Goal: Information Seeking & Learning: Understand process/instructions

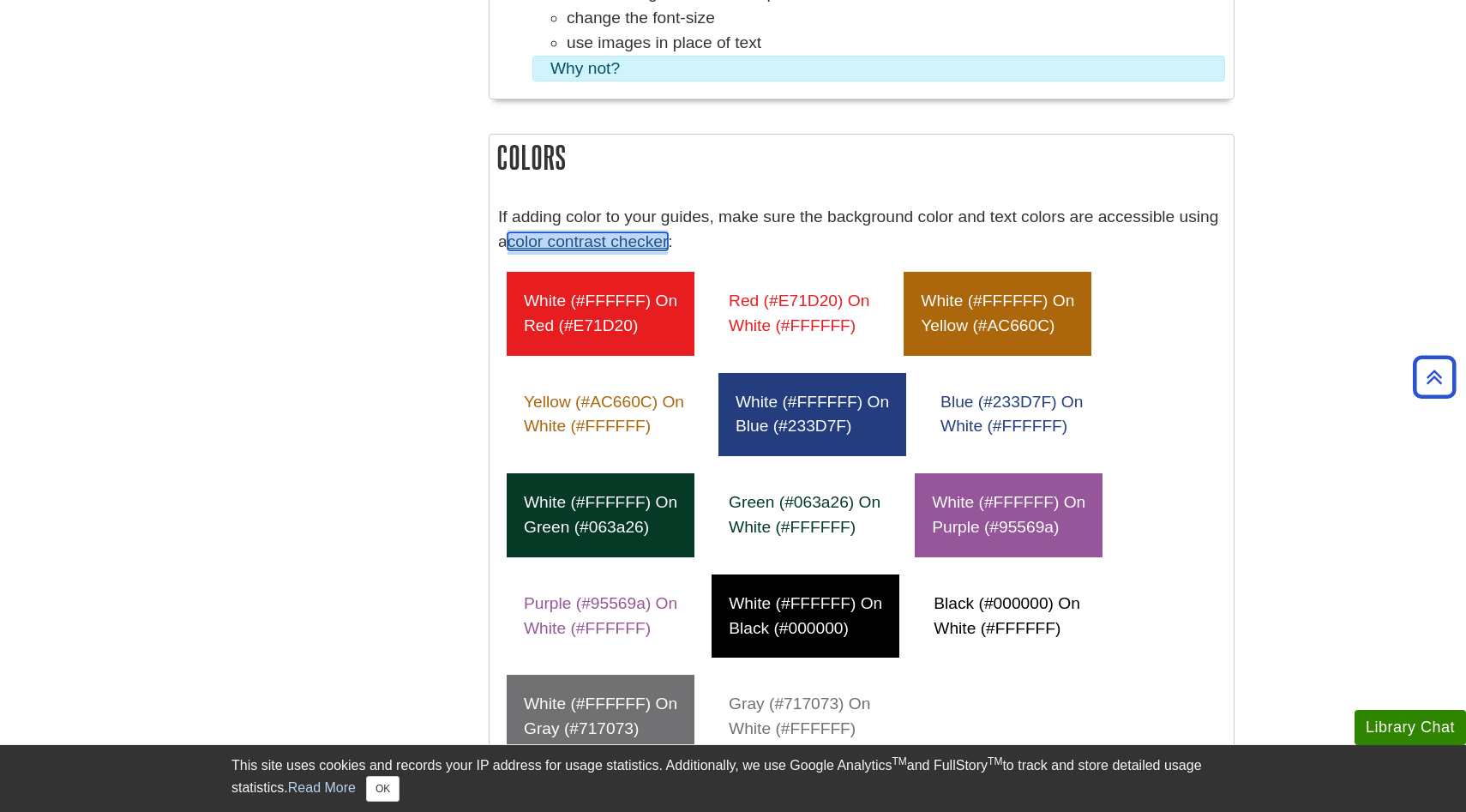
scroll to position [857, 0]
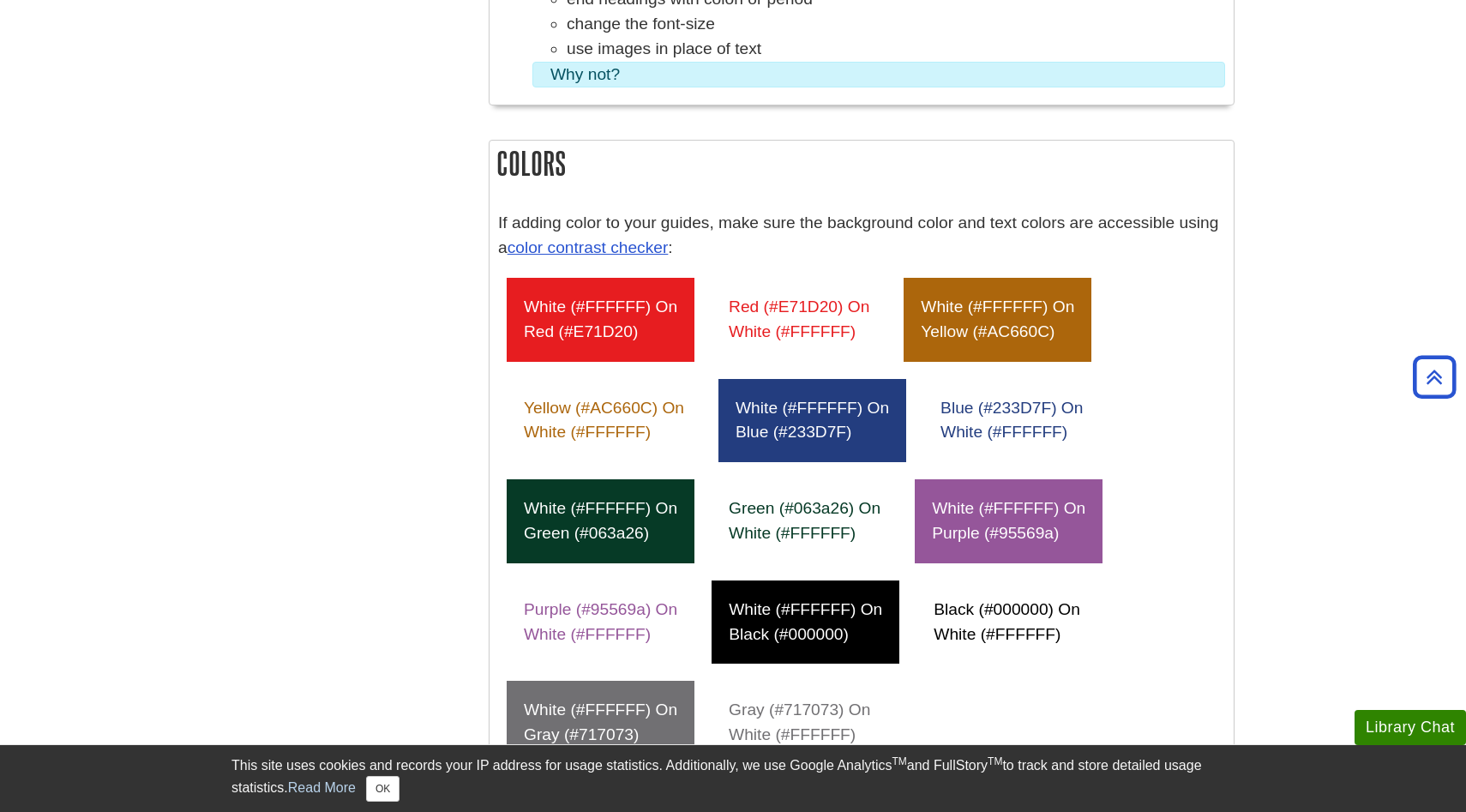
click at [763, 248] on p "If adding color to your guides, make sure the background color and text colors …" at bounding box center [861, 235] width 727 height 49
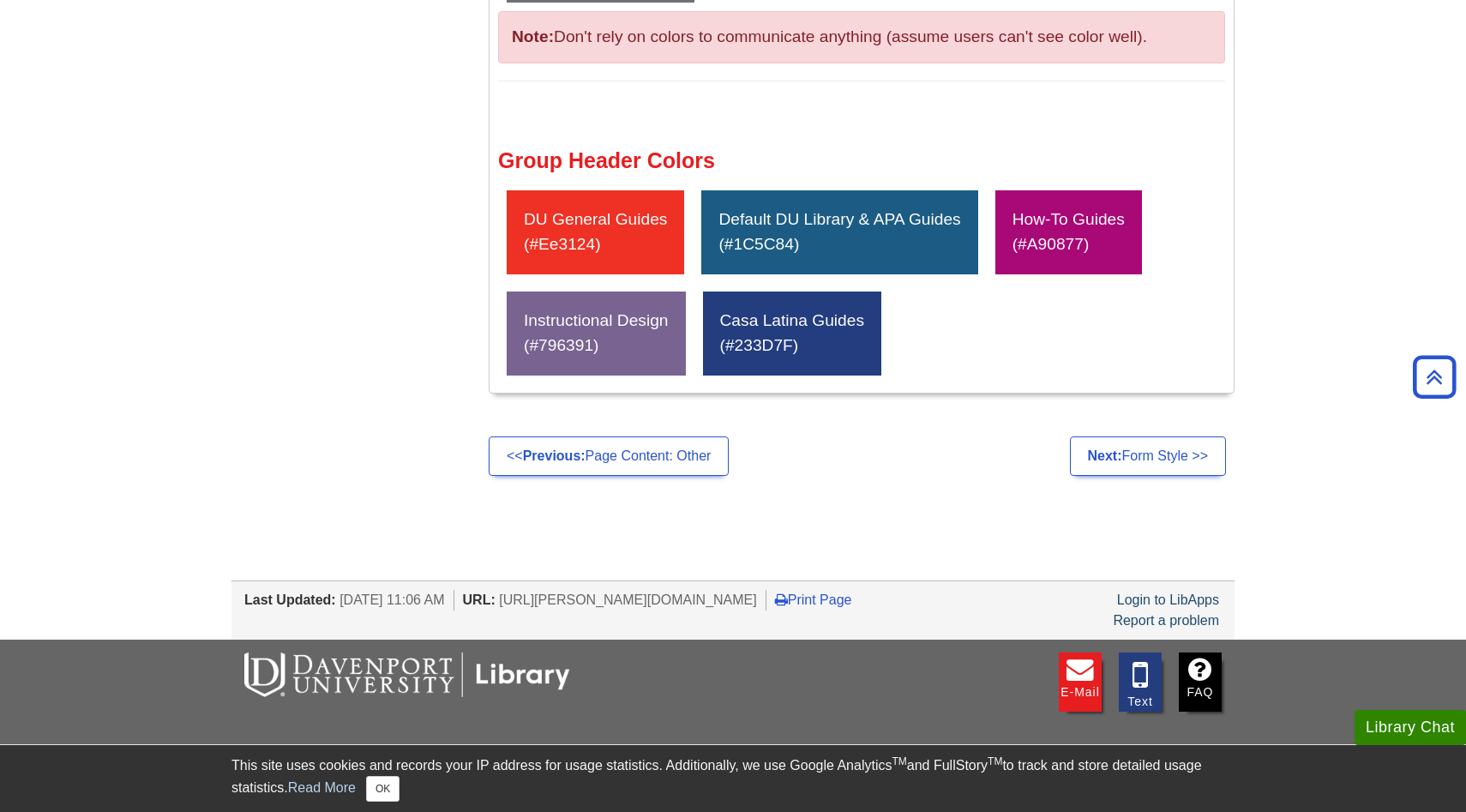
scroll to position [1746, 0]
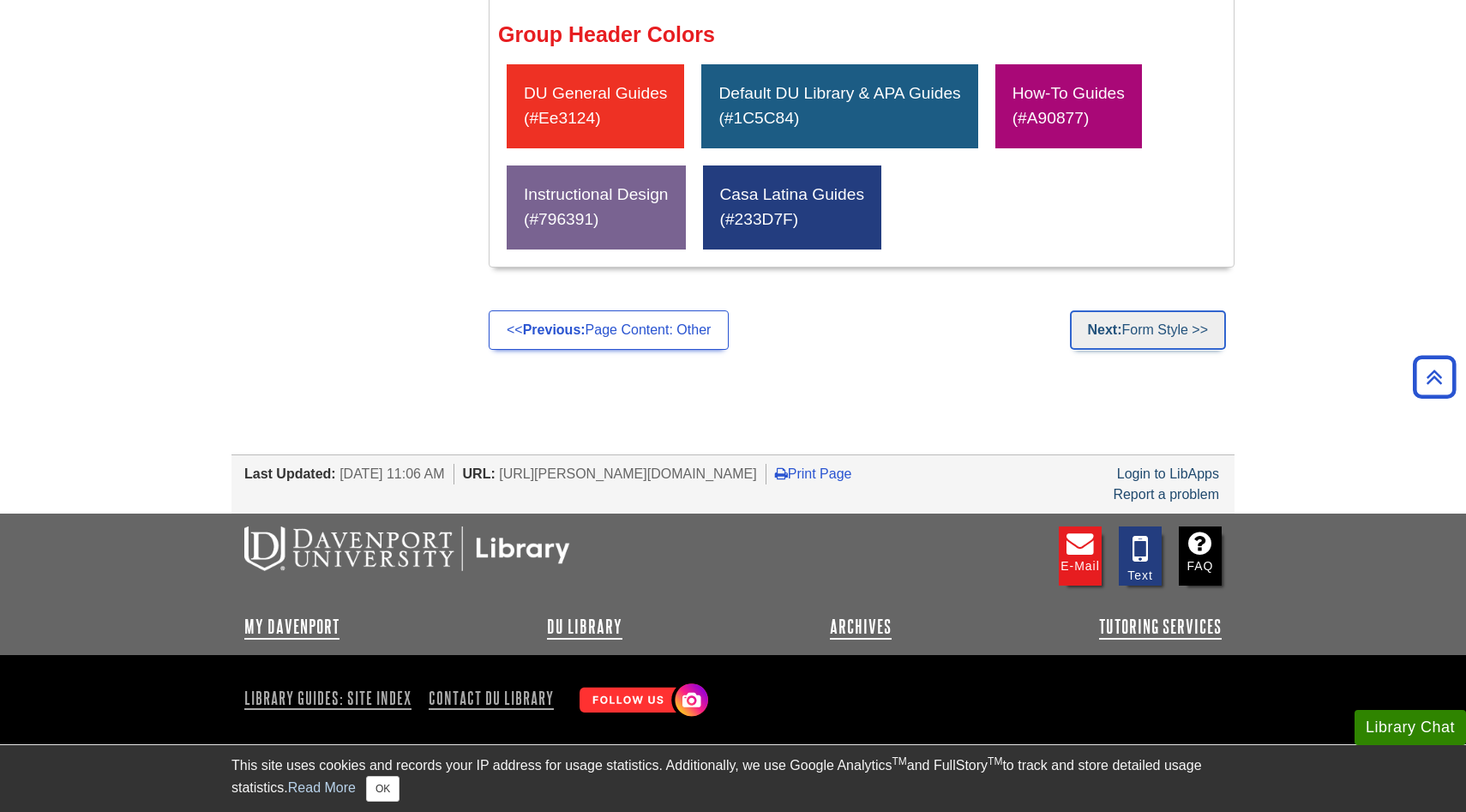
click at [1121, 332] on link "Next: Form Style >>" at bounding box center [1148, 329] width 156 height 40
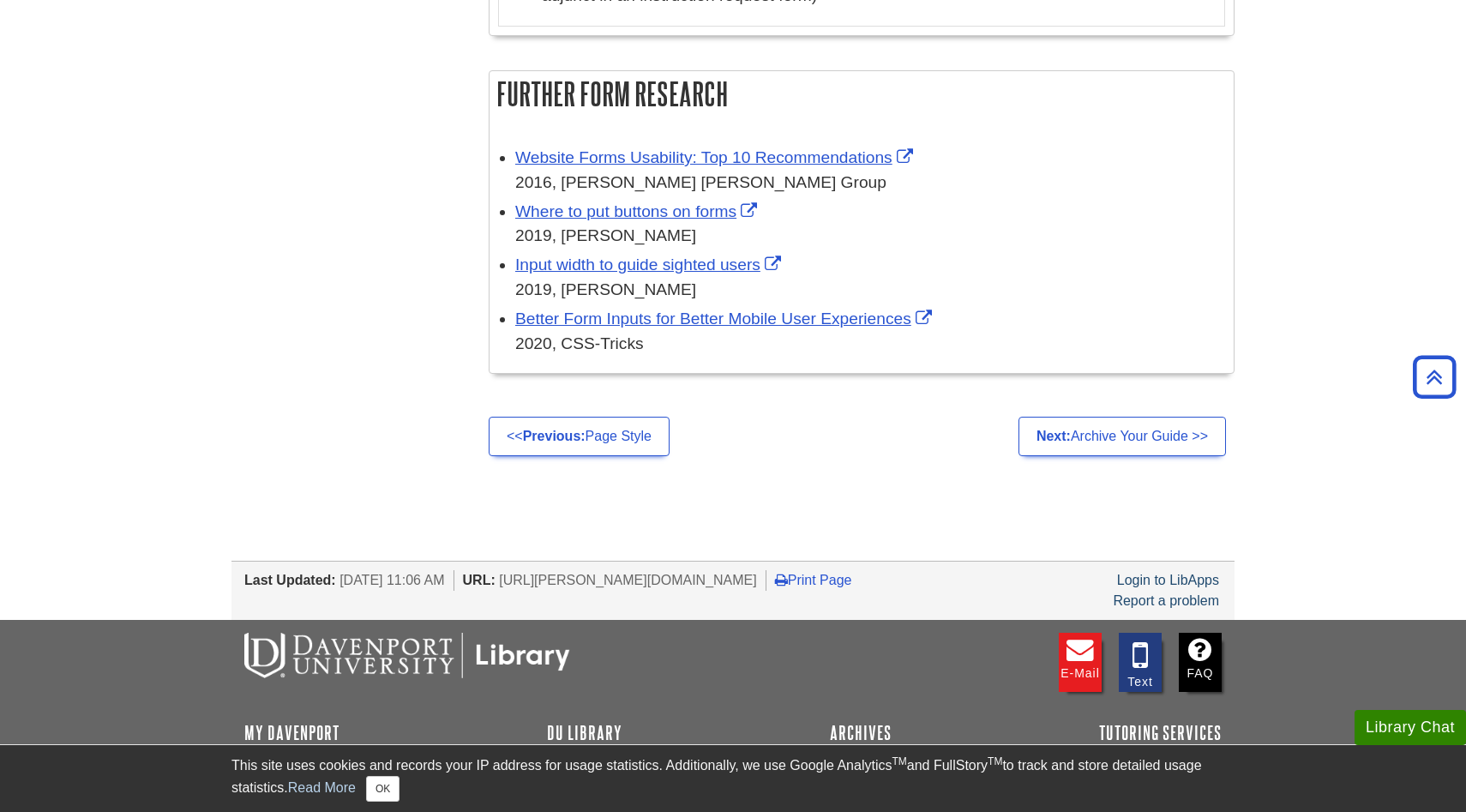
scroll to position [3499, 0]
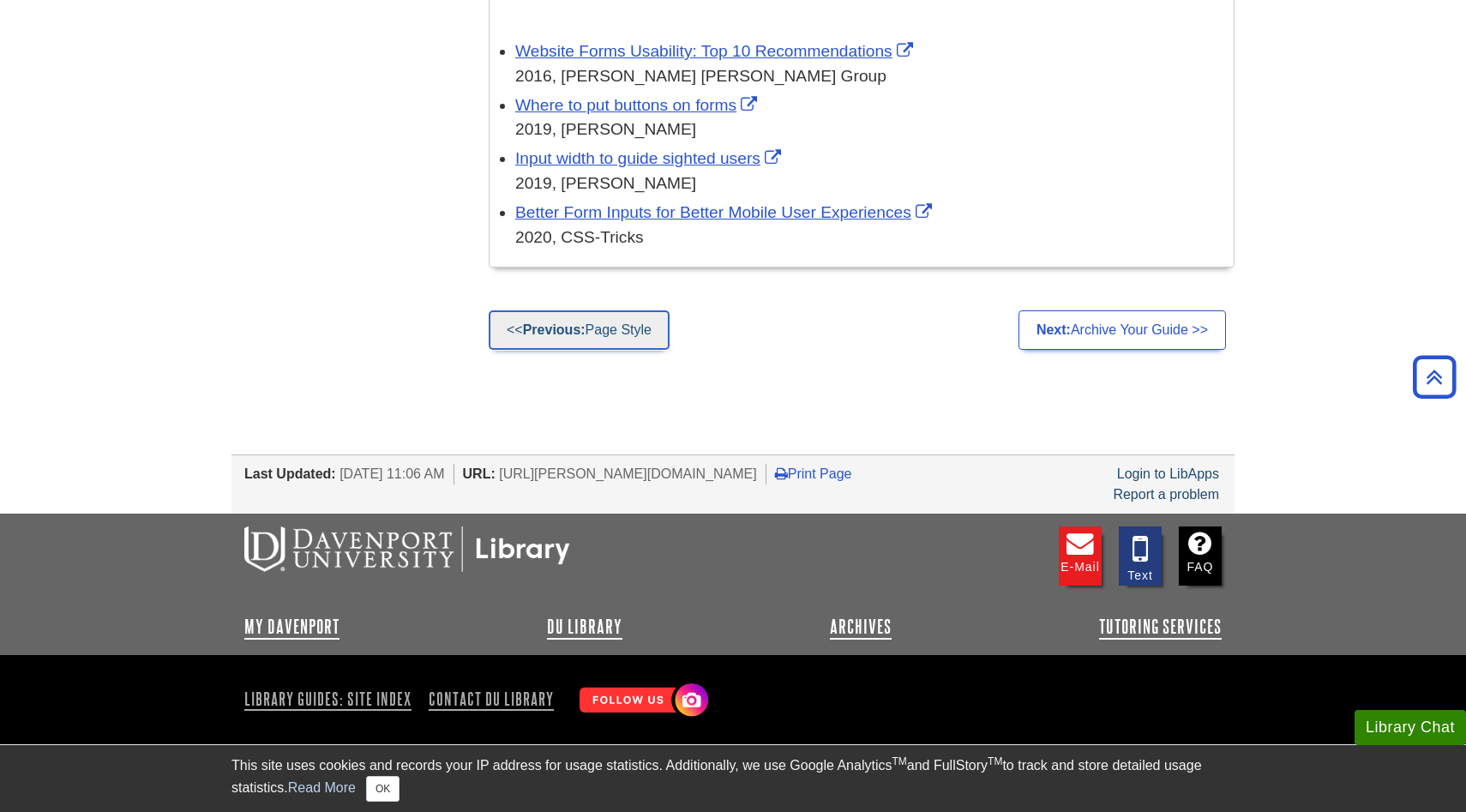
click at [616, 337] on link "<< Previous: Page Style" at bounding box center [578, 329] width 181 height 40
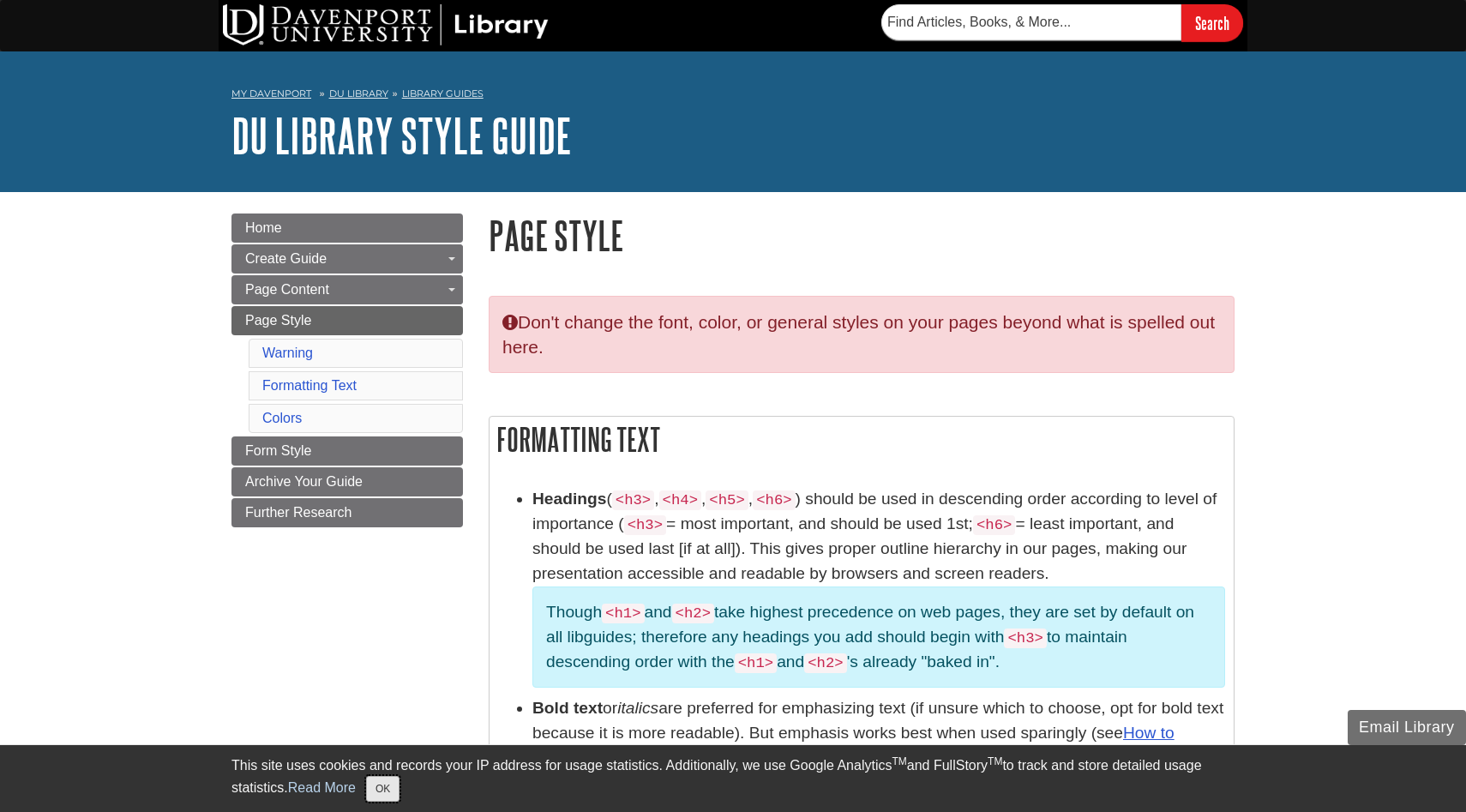
click at [386, 793] on button "OK" at bounding box center [382, 788] width 34 height 26
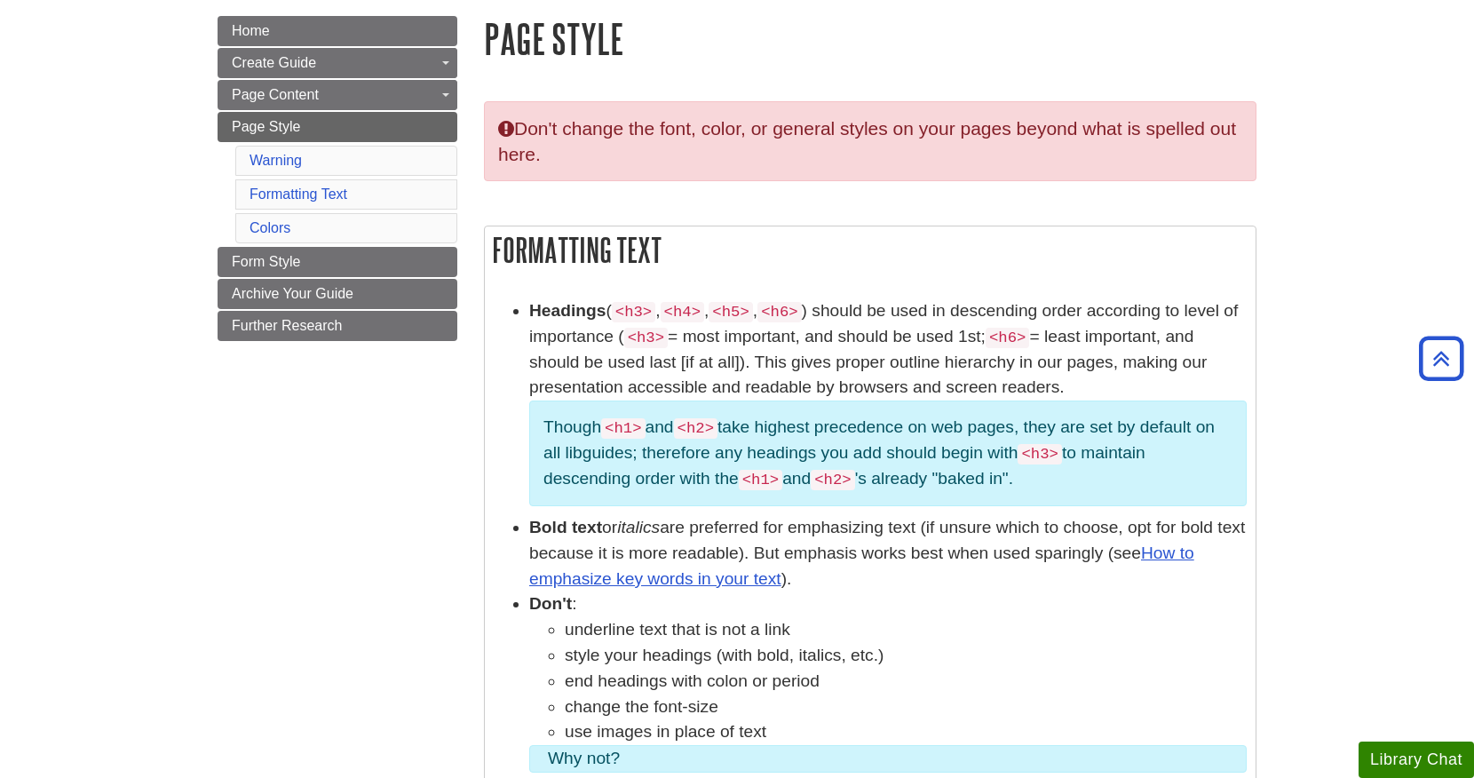
scroll to position [201, 0]
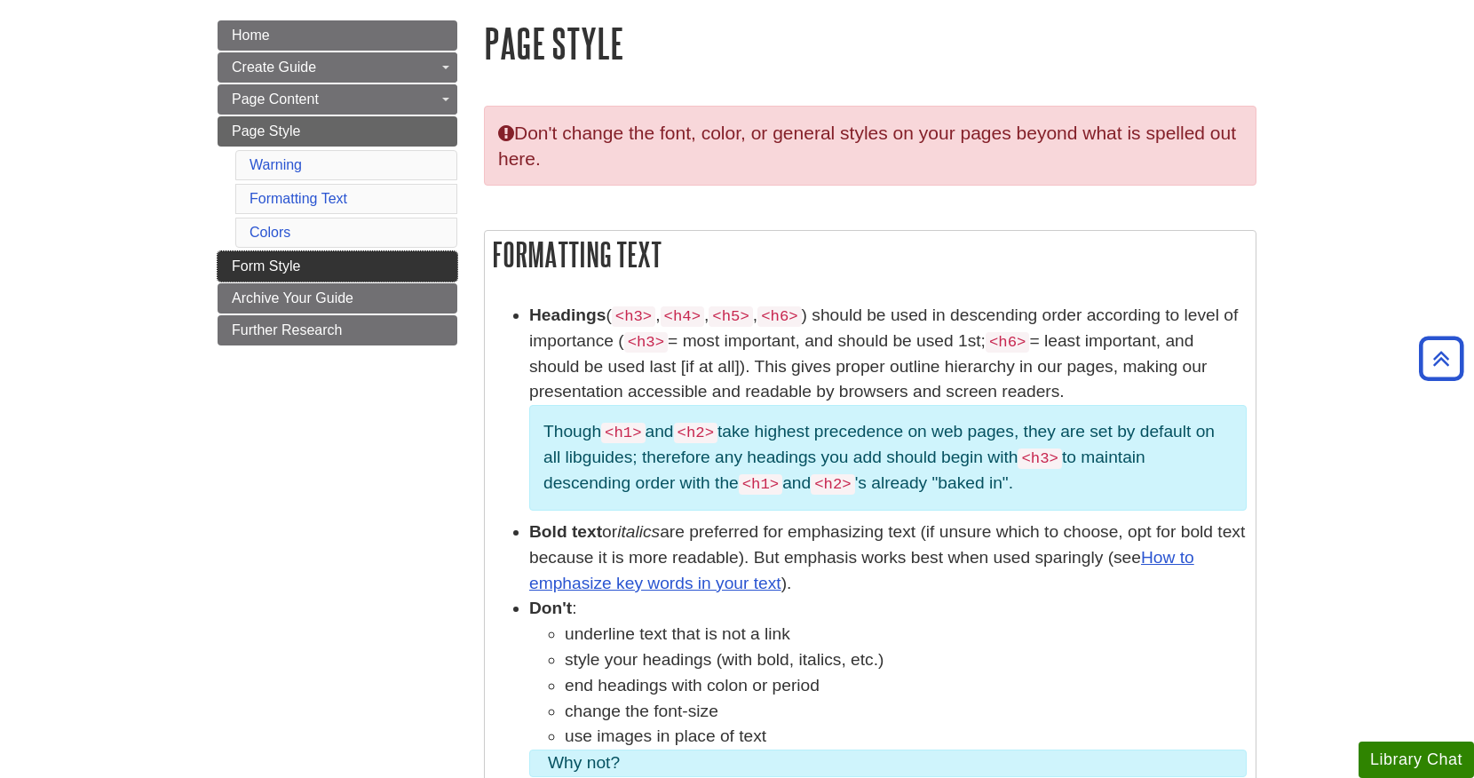
click at [327, 269] on link "Form Style" at bounding box center [337, 266] width 240 height 30
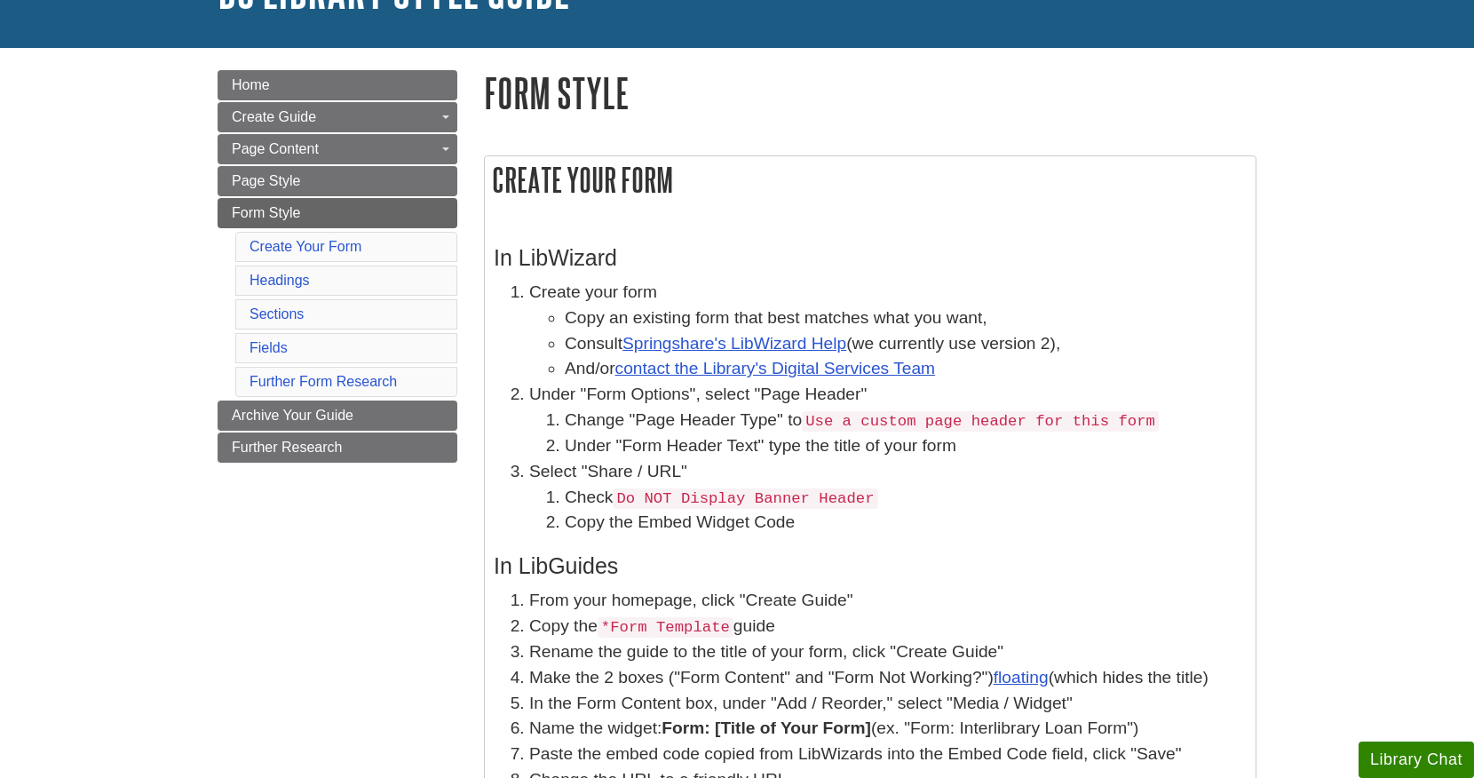
scroll to position [161, 0]
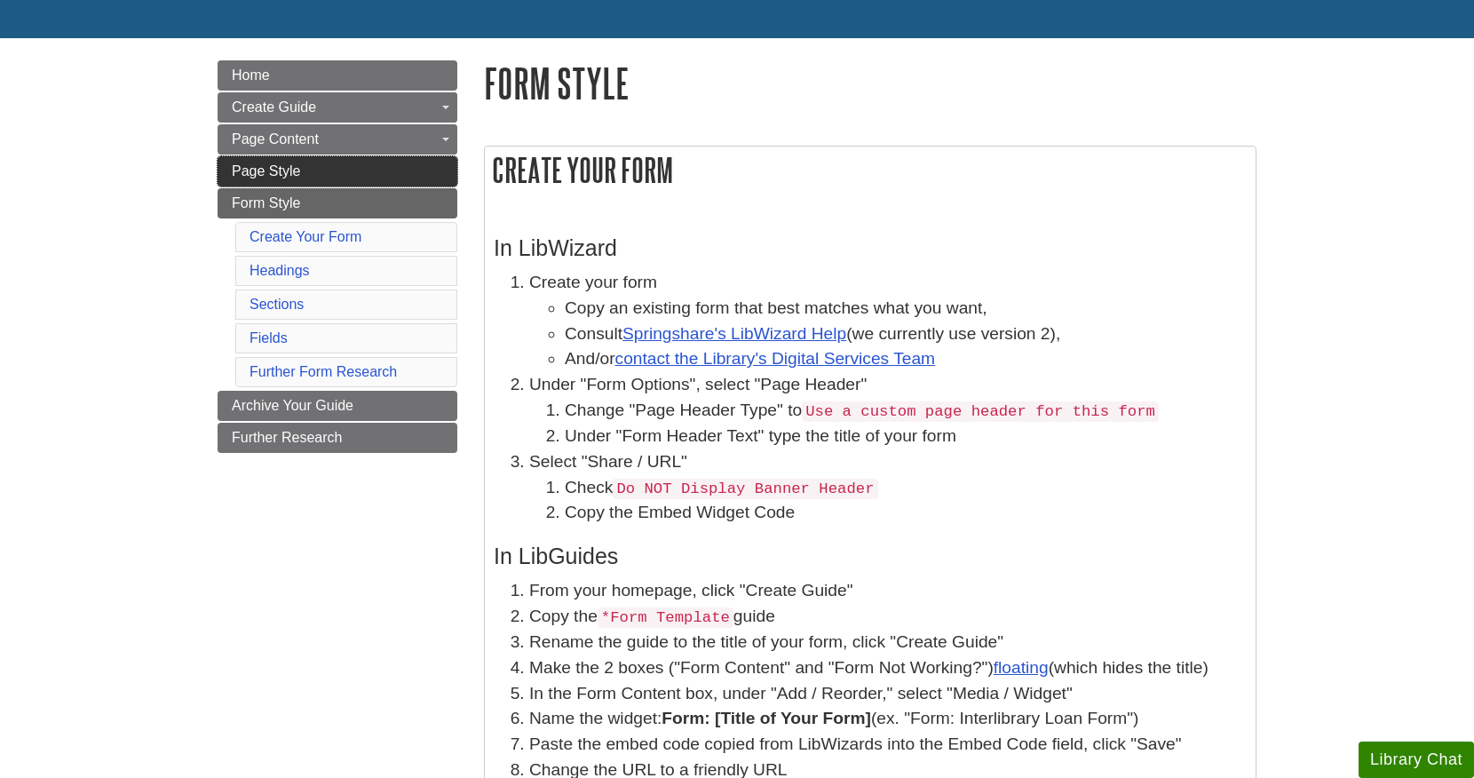
click at [281, 173] on span "Page Style" at bounding box center [266, 170] width 68 height 15
